Goal: Task Accomplishment & Management: Manage account settings

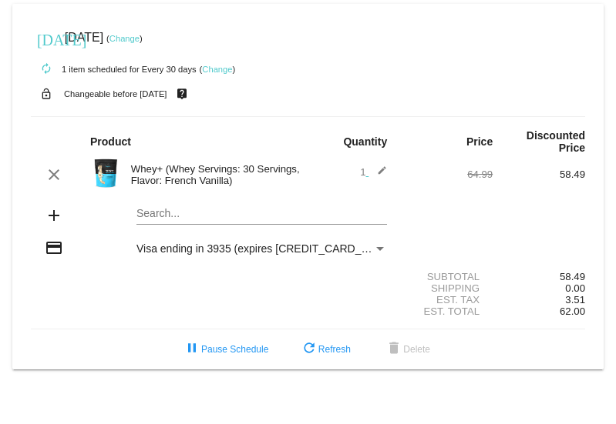
click at [210, 173] on div "Whey+ (Whey Servings: 30 Servings, Flavor: French Vanilla)" at bounding box center [215, 174] width 185 height 23
click at [173, 212] on mat-card "today Sep 17 2025 ( Change ) autorenew 1 item scheduled for Every 30 days ( Cha…" at bounding box center [307, 187] width 591 height 366
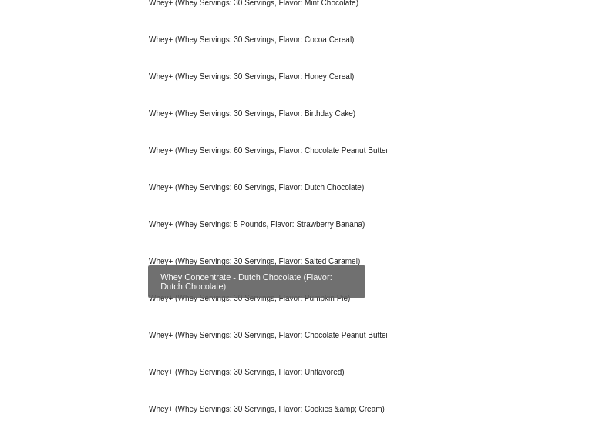
scroll to position [308, 0]
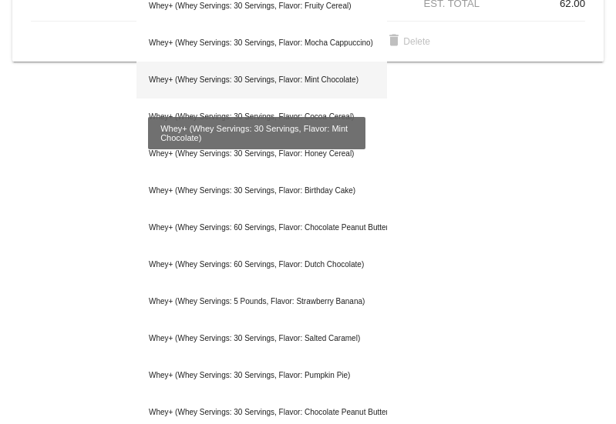
type input "whey"
click at [270, 80] on div "Whey+ (Whey Servings: 30 Servings, Flavor: Mint Chocolate)" at bounding box center [261, 80] width 250 height 37
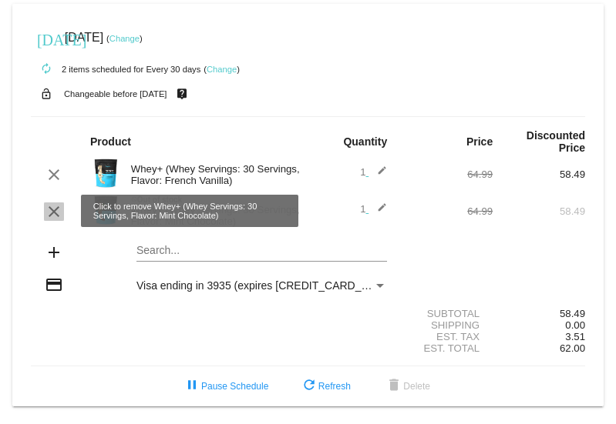
click at [56, 211] on mat-icon "clear" at bounding box center [54, 212] width 18 height 18
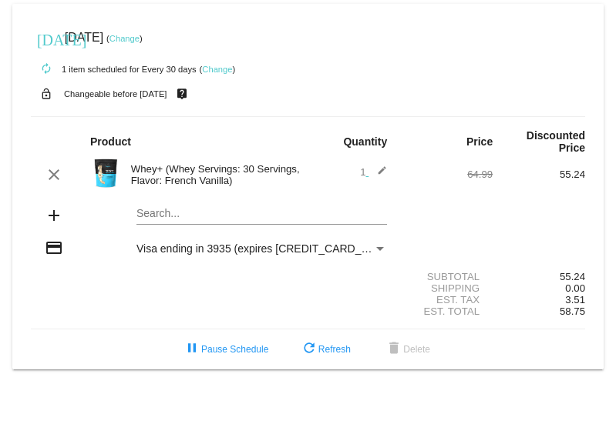
click at [139, 39] on link "Change" at bounding box center [124, 38] width 30 height 9
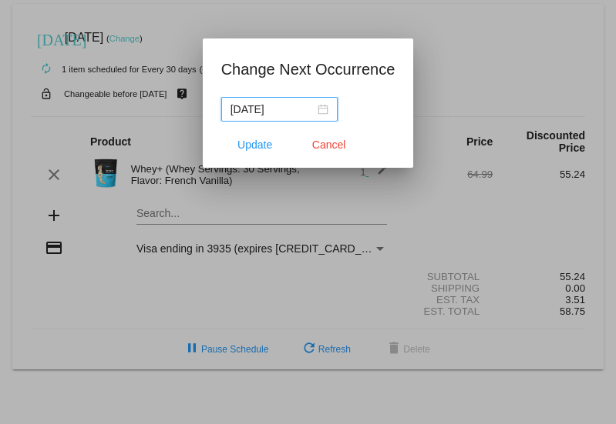
click at [322, 109] on div "2025-09-17" at bounding box center [279, 109] width 98 height 17
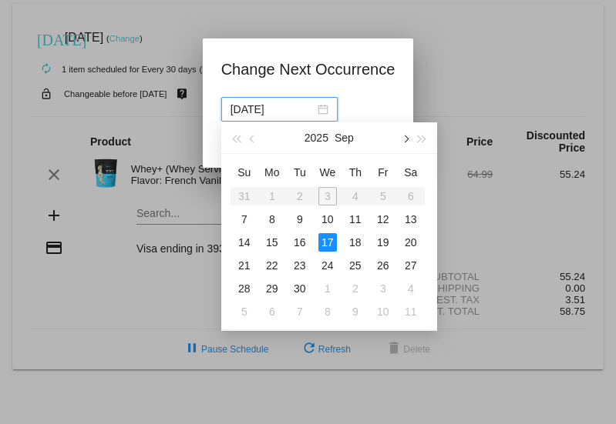
click at [410, 142] on button "button" at bounding box center [404, 137] width 17 height 31
click at [383, 199] on div "3" at bounding box center [383, 196] width 18 height 18
type input "2025-10-03"
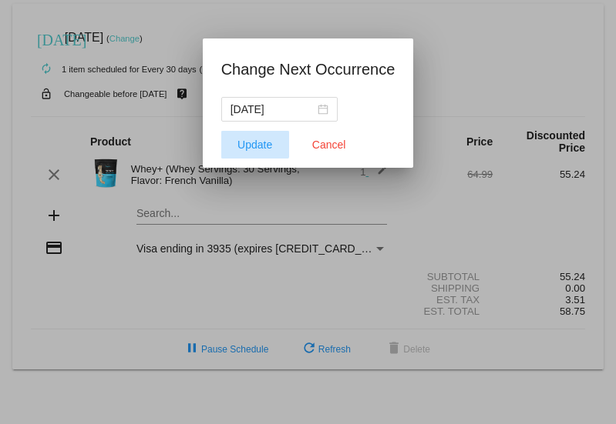
click at [251, 139] on span "Update" at bounding box center [254, 145] width 35 height 12
